Goal: Task Accomplishment & Management: Manage account settings

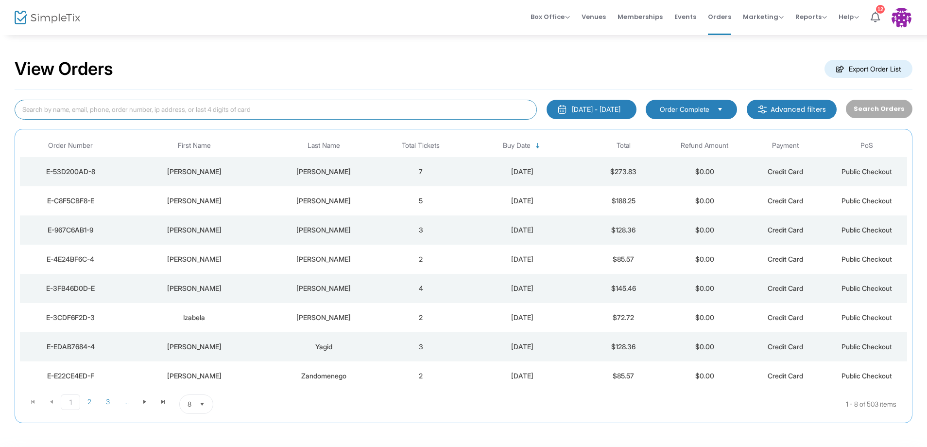
click at [96, 108] on input at bounding box center [276, 110] width 522 height 20
type input "[PERSON_NAME]"
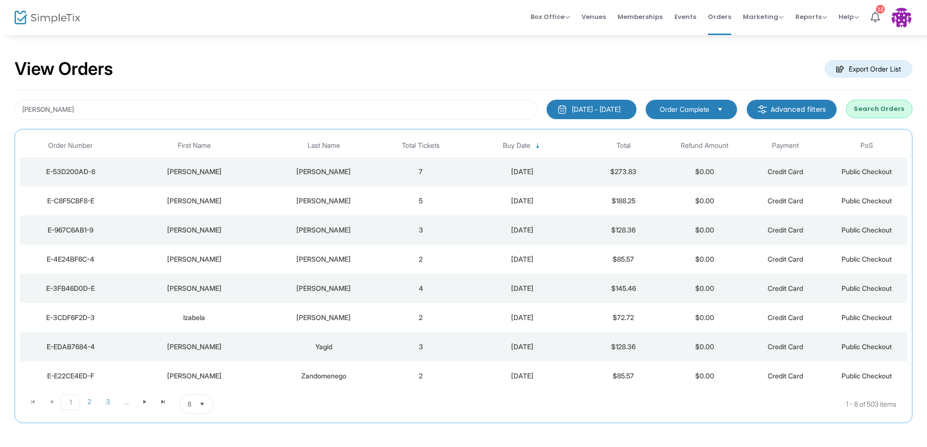
click at [897, 103] on button "Search Orders" at bounding box center [879, 109] width 67 height 18
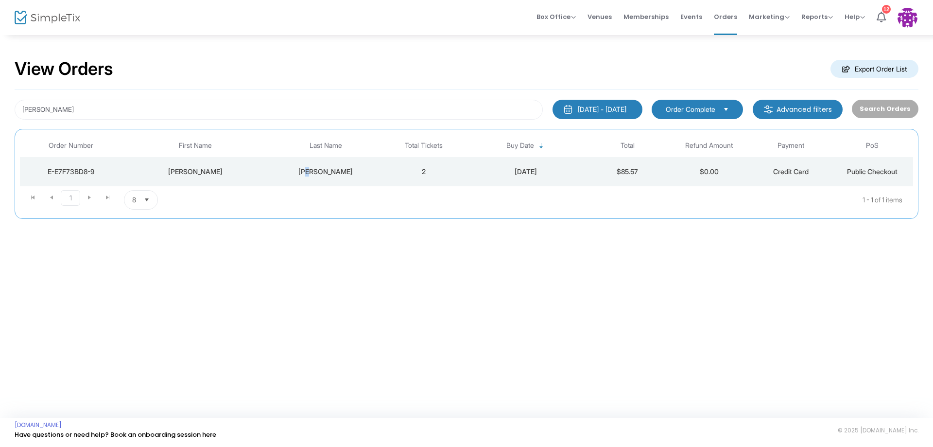
click at [321, 176] on td "[PERSON_NAME]" at bounding box center [326, 171] width 114 height 29
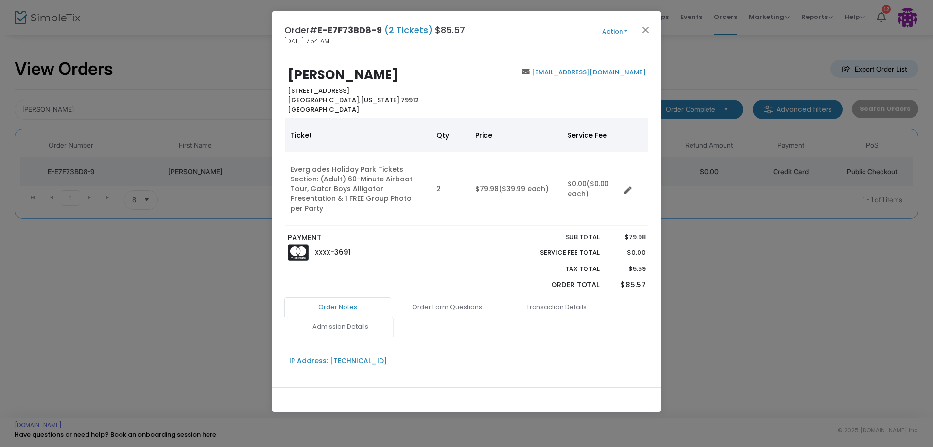
click at [353, 316] on link "Admission Details" at bounding box center [340, 326] width 107 height 20
click at [608, 35] on button "Action" at bounding box center [615, 31] width 58 height 11
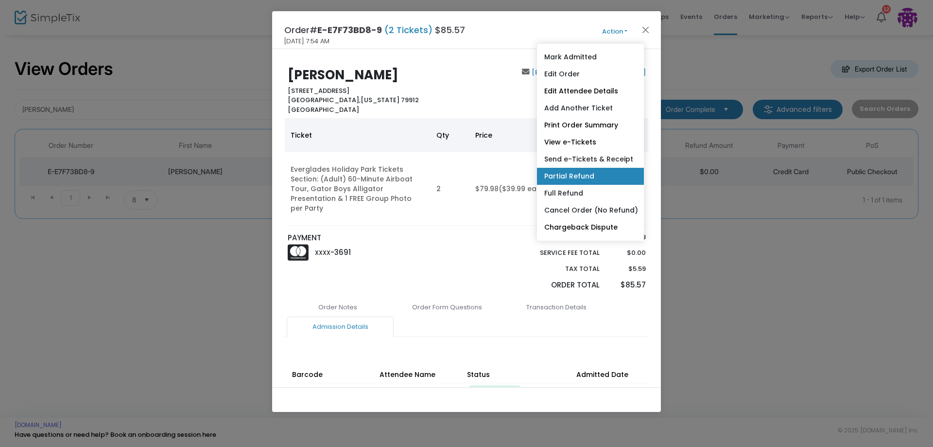
click at [595, 179] on link "Partial Refund" at bounding box center [590, 176] width 107 height 17
radio input "true"
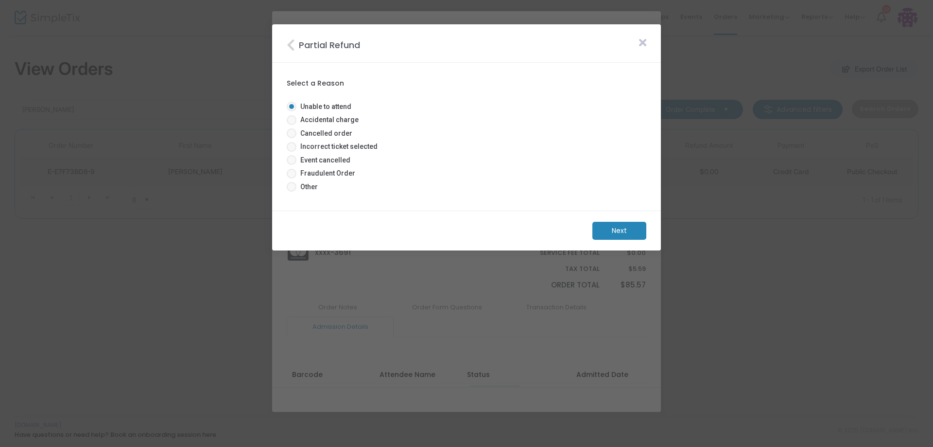
click at [606, 226] on m-button "Next" at bounding box center [619, 231] width 54 height 18
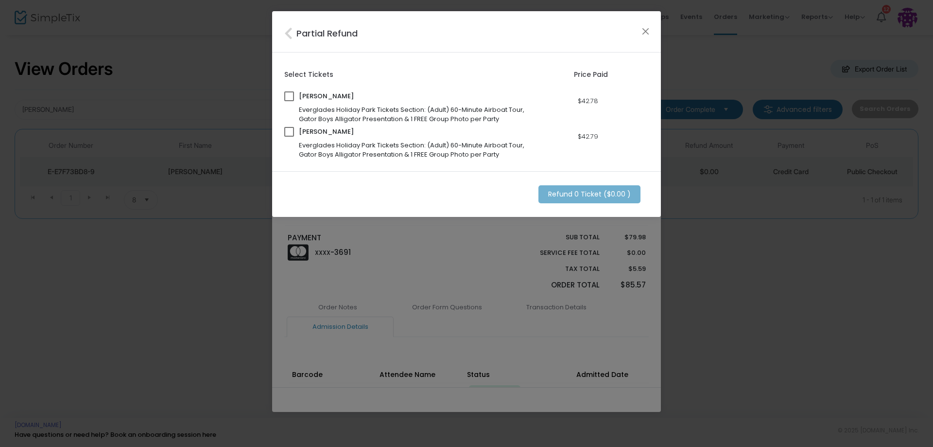
click at [295, 131] on div "[PERSON_NAME] Everglades Holiday Park Tickets Section: (Adult) 60-Minute Airboa…" at bounding box center [405, 143] width 243 height 32
click at [290, 133] on span at bounding box center [289, 132] width 10 height 10
click at [289, 137] on input "checkbox" at bounding box center [289, 137] width 0 height 0
checkbox input "true"
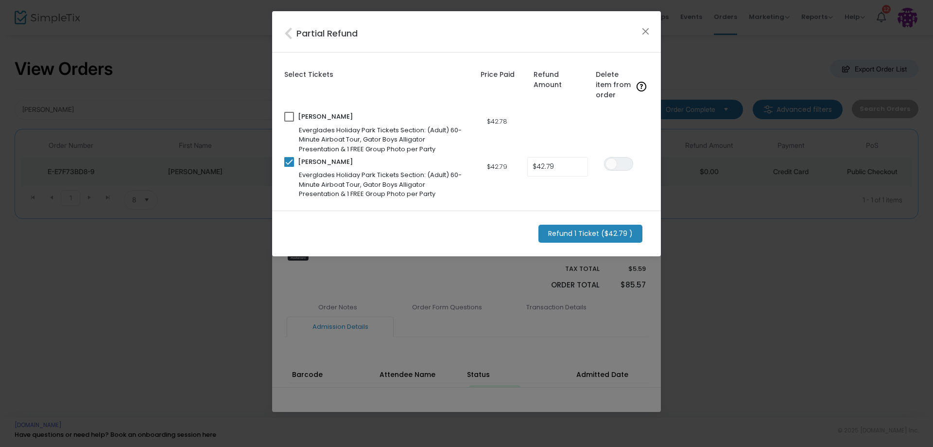
drag, startPoint x: 609, startPoint y: 234, endPoint x: 633, endPoint y: 240, distance: 24.0
click at [608, 234] on m-button "Refund 1 Ticket ($42.79 )" at bounding box center [590, 234] width 104 height 18
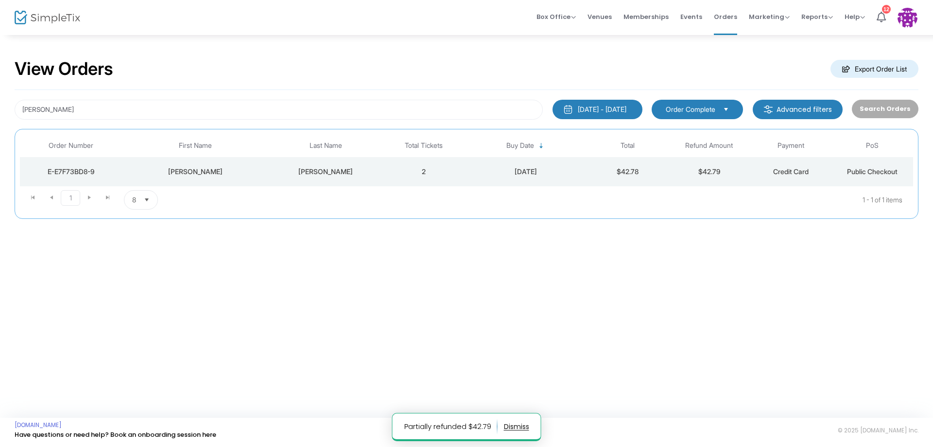
click at [256, 175] on div "[PERSON_NAME]" at bounding box center [195, 172] width 142 height 10
